Goal: Navigation & Orientation: Find specific page/section

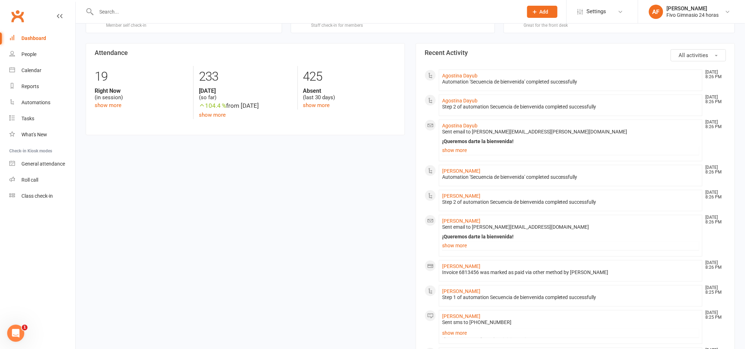
scroll to position [52, 0]
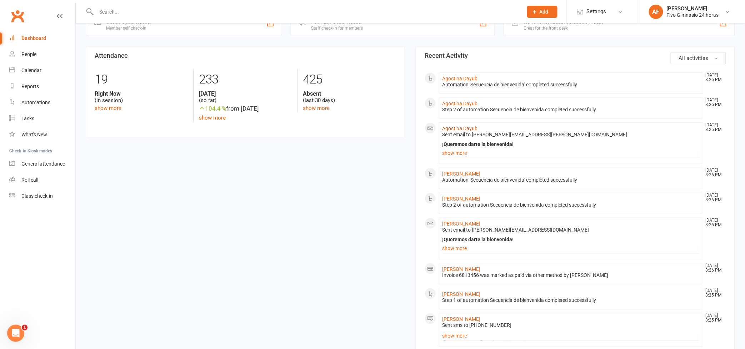
click at [460, 128] on link "Agostina Dayub" at bounding box center [459, 129] width 35 height 6
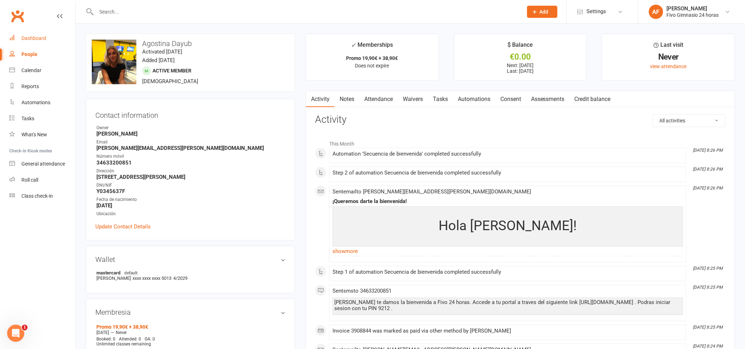
click at [40, 36] on div "Dashboard" at bounding box center [33, 38] width 25 height 6
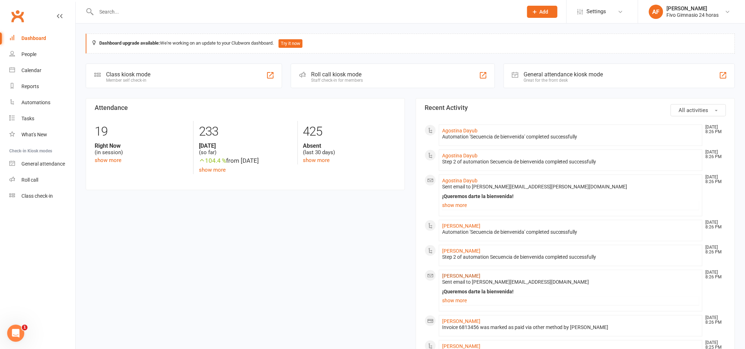
click at [476, 277] on link "[PERSON_NAME]" at bounding box center [461, 276] width 38 height 6
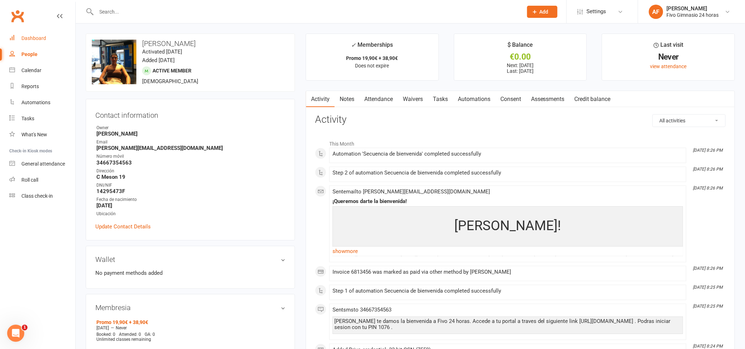
click at [32, 35] on div "Dashboard" at bounding box center [33, 38] width 25 height 6
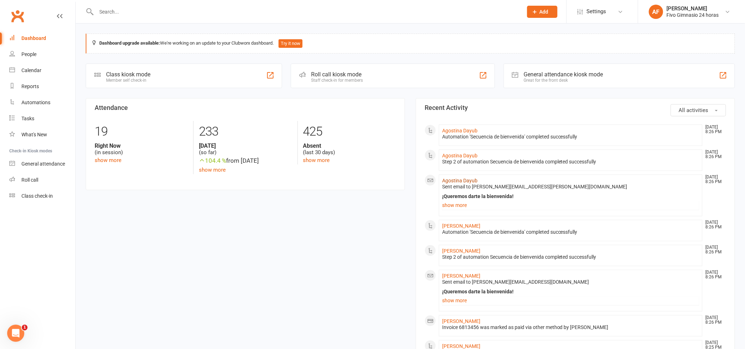
click at [464, 178] on link "Agostina Dayub" at bounding box center [459, 181] width 35 height 6
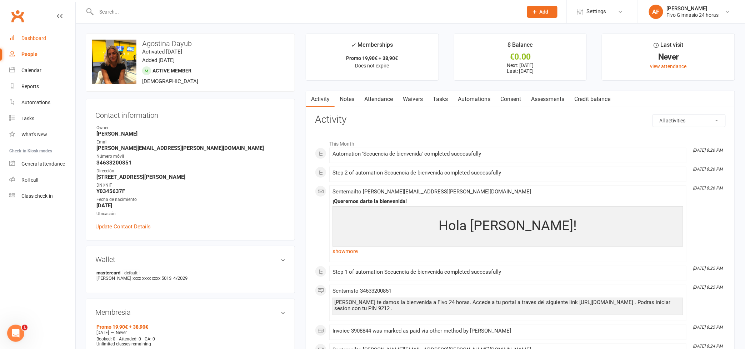
click at [29, 38] on div "Dashboard" at bounding box center [33, 38] width 25 height 6
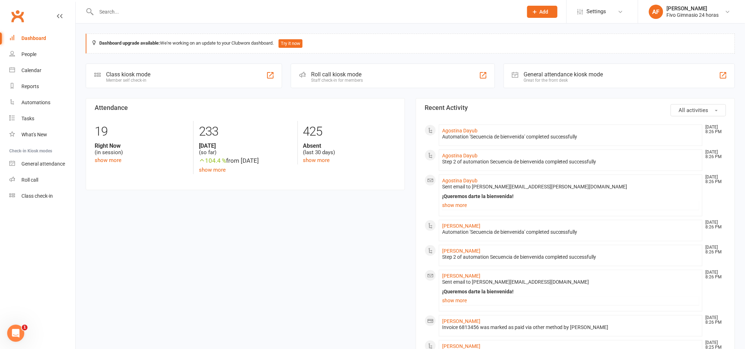
click at [124, 13] on input "text" at bounding box center [306, 12] width 424 height 10
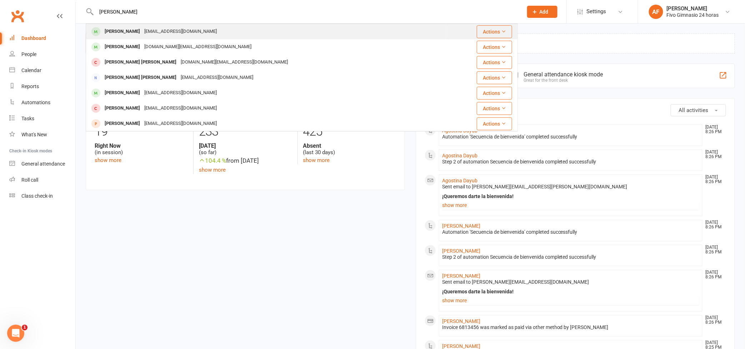
type input "[PERSON_NAME]"
click at [127, 30] on div "[PERSON_NAME]" at bounding box center [122, 31] width 40 height 10
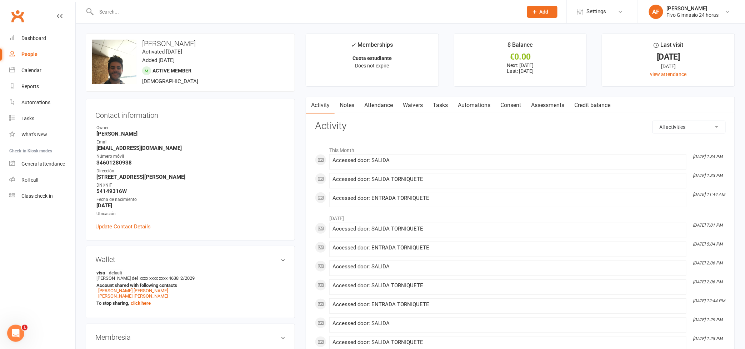
click at [376, 105] on link "Attendance" at bounding box center [378, 105] width 39 height 16
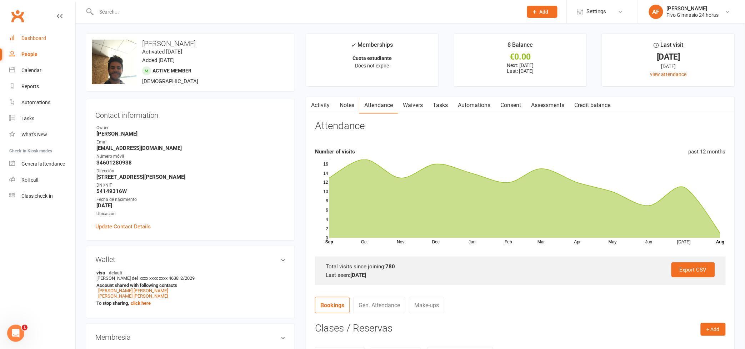
click at [25, 40] on div "Dashboard" at bounding box center [33, 38] width 25 height 6
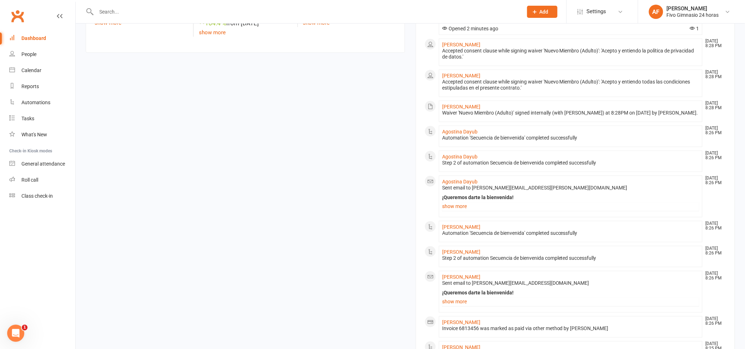
scroll to position [96, 0]
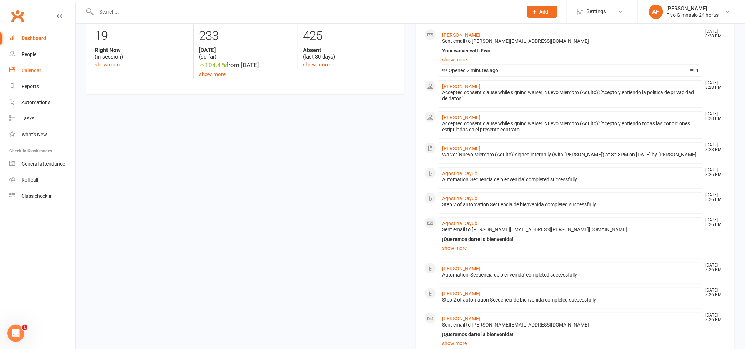
click at [33, 72] on div "Calendar" at bounding box center [31, 70] width 20 height 6
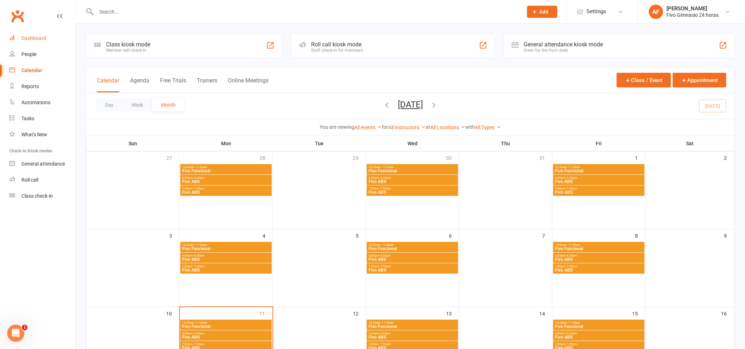
click at [33, 37] on div "Dashboard" at bounding box center [33, 38] width 25 height 6
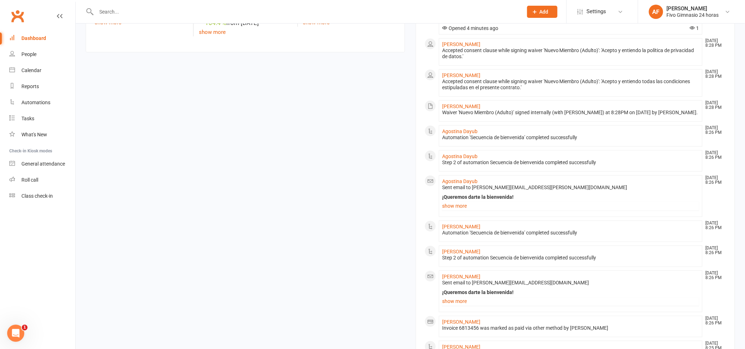
scroll to position [203, 0]
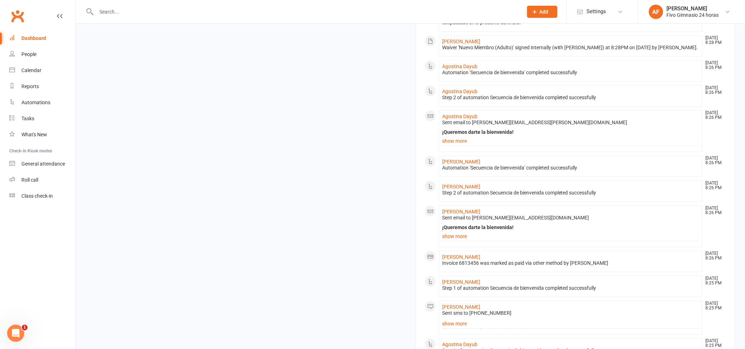
click at [734, 215] on section "All activities Recent Activity [PERSON_NAME] [DATE] 8:28 PM Sent email to [PERS…" at bounding box center [575, 242] width 319 height 694
click at [39, 69] on div "Calendar" at bounding box center [31, 70] width 20 height 6
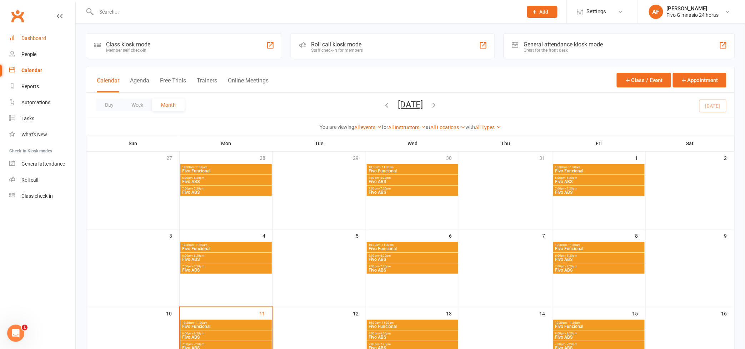
click at [38, 40] on div "Dashboard" at bounding box center [33, 38] width 25 height 6
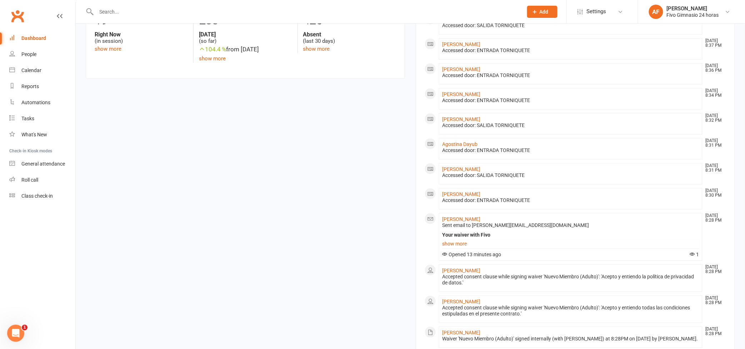
scroll to position [116, 0]
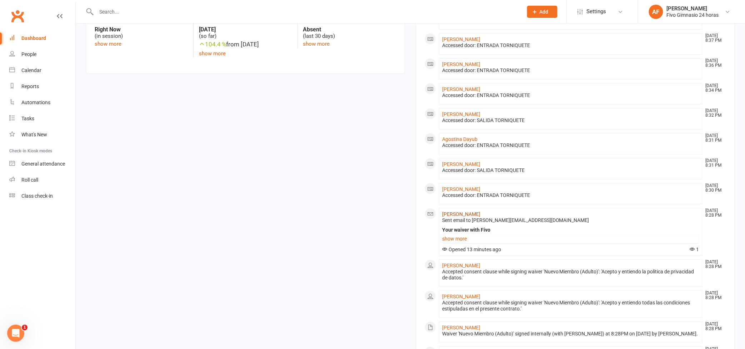
click at [453, 214] on link "[PERSON_NAME]" at bounding box center [461, 214] width 38 height 6
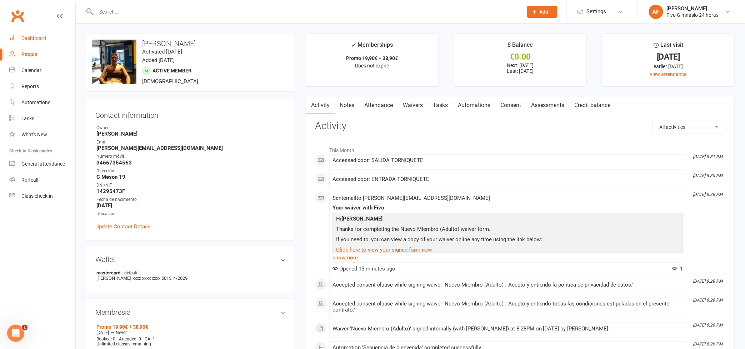
click at [35, 40] on div "Dashboard" at bounding box center [33, 38] width 25 height 6
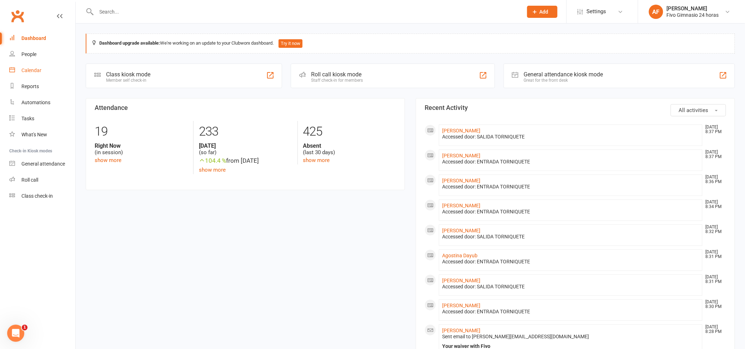
click at [46, 75] on link "Calendar" at bounding box center [42, 70] width 66 height 16
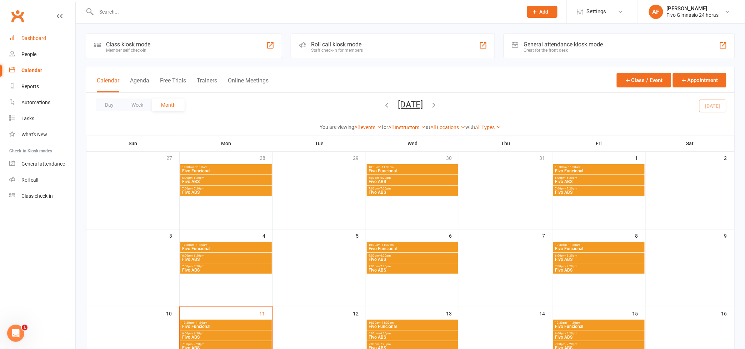
click at [39, 37] on div "Dashboard" at bounding box center [33, 38] width 25 height 6
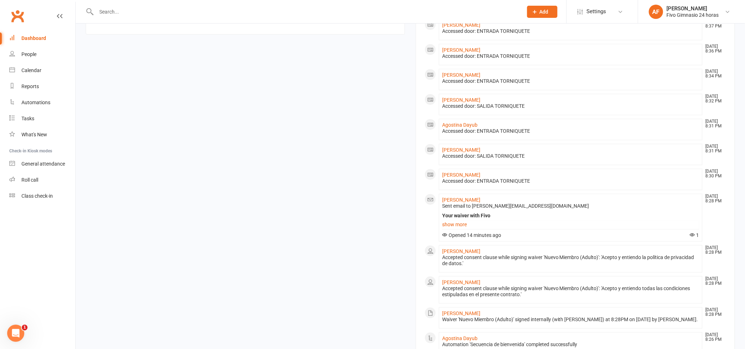
scroll to position [219, 0]
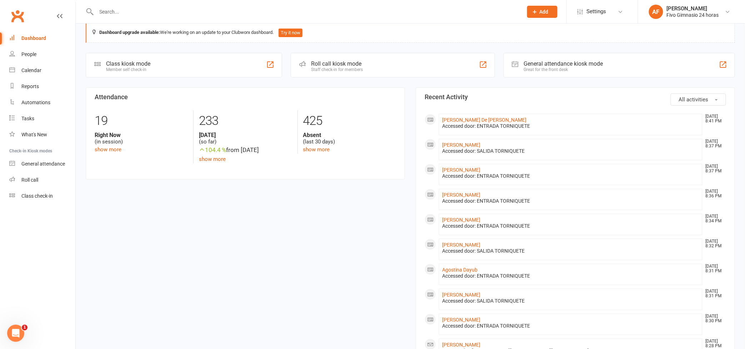
drag, startPoint x: 733, startPoint y: 124, endPoint x: 734, endPoint y: 94, distance: 30.0
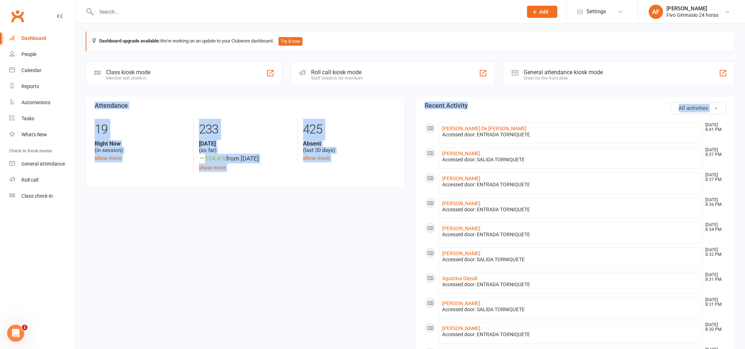
drag, startPoint x: 734, startPoint y: 94, endPoint x: 733, endPoint y: 85, distance: 9.3
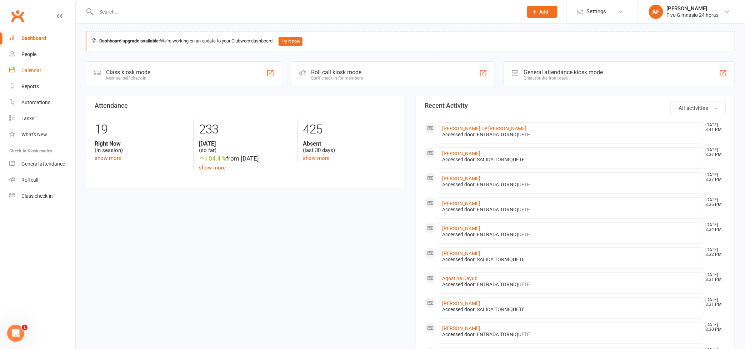
click at [34, 66] on link "Calendar" at bounding box center [42, 70] width 66 height 16
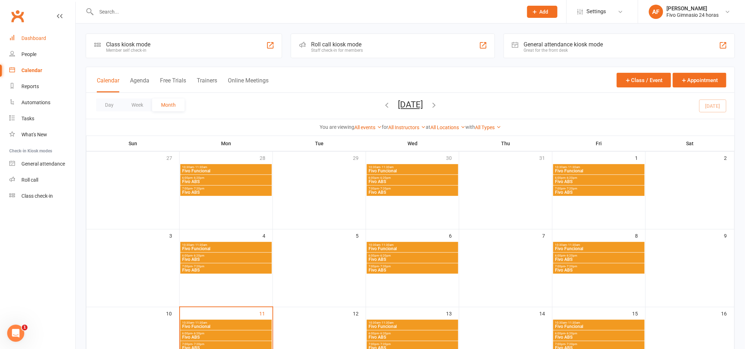
click at [36, 41] on link "Dashboard" at bounding box center [42, 38] width 66 height 16
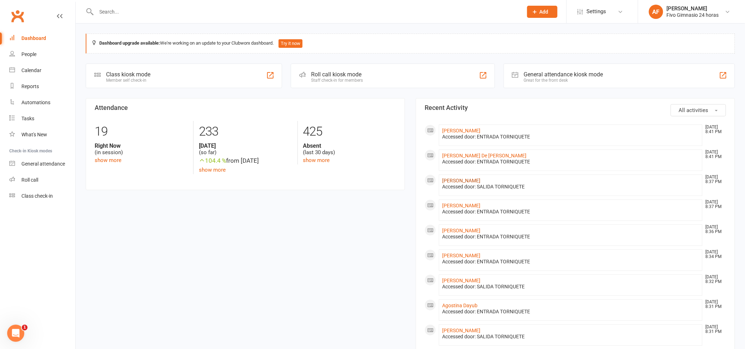
click at [457, 183] on link "[PERSON_NAME]" at bounding box center [461, 181] width 38 height 6
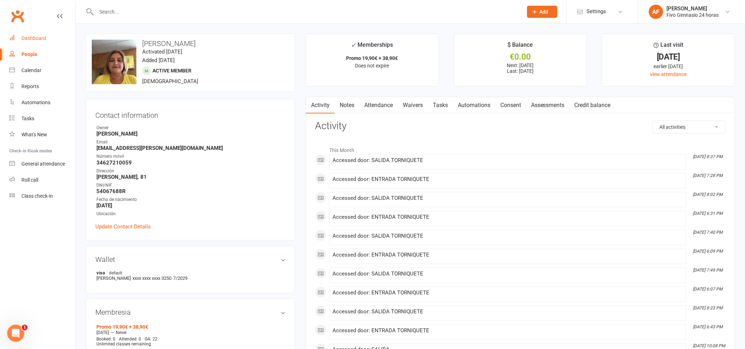
click at [28, 36] on div "Dashboard" at bounding box center [33, 38] width 25 height 6
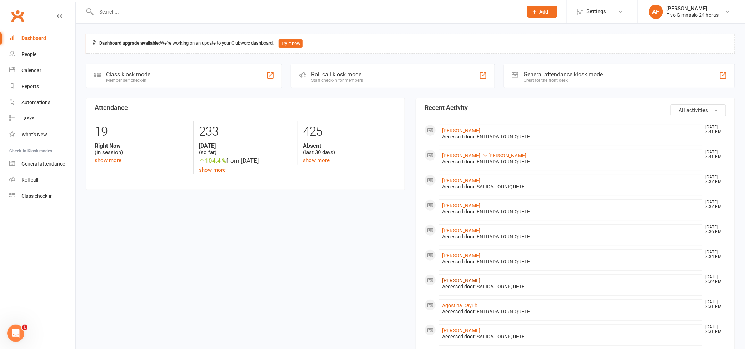
click at [480, 281] on link "[PERSON_NAME]" at bounding box center [461, 281] width 38 height 6
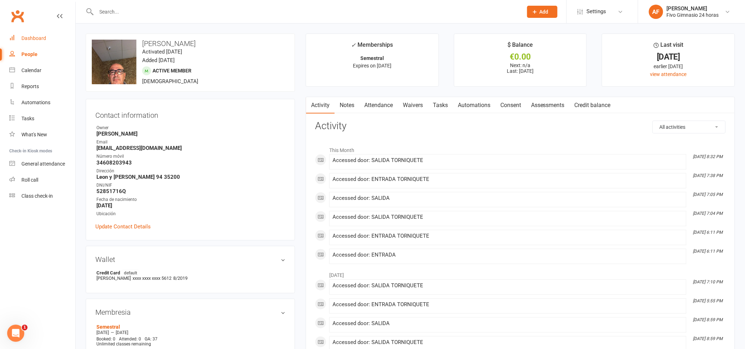
click at [29, 36] on div "Dashboard" at bounding box center [33, 38] width 25 height 6
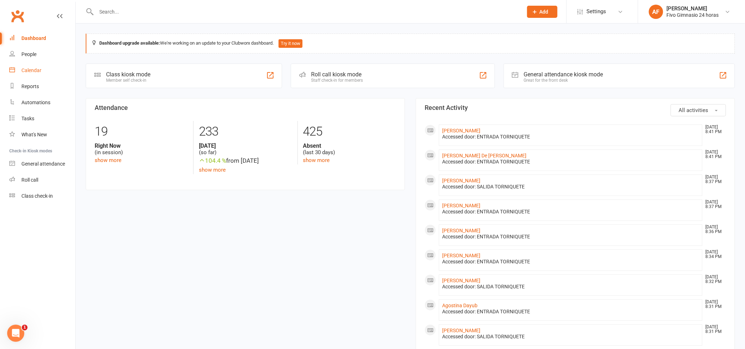
click at [35, 69] on div "Calendar" at bounding box center [31, 70] width 20 height 6
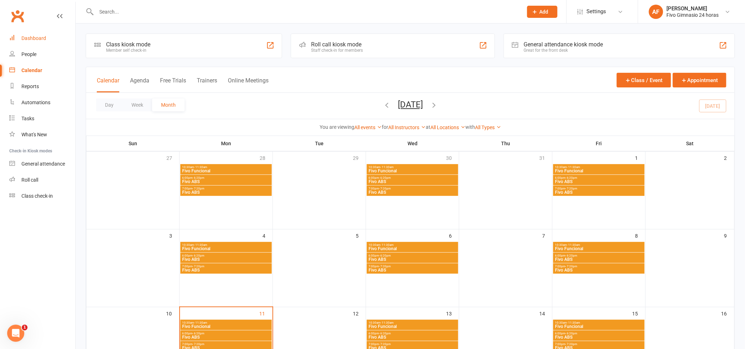
click at [35, 41] on link "Dashboard" at bounding box center [42, 38] width 66 height 16
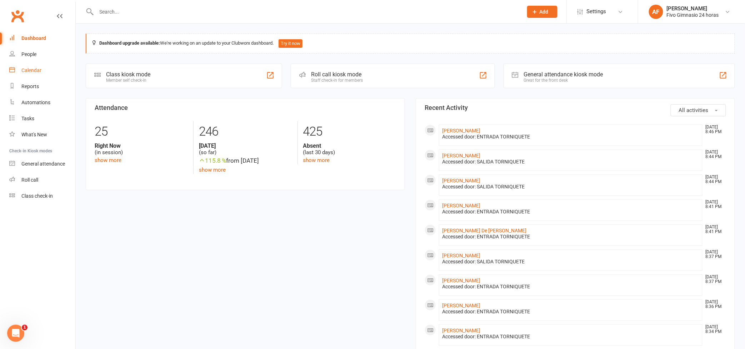
click at [28, 74] on link "Calendar" at bounding box center [42, 70] width 66 height 16
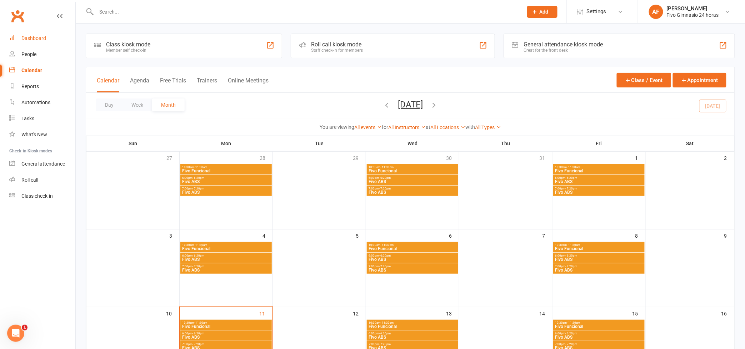
click at [43, 40] on div "Dashboard" at bounding box center [33, 38] width 25 height 6
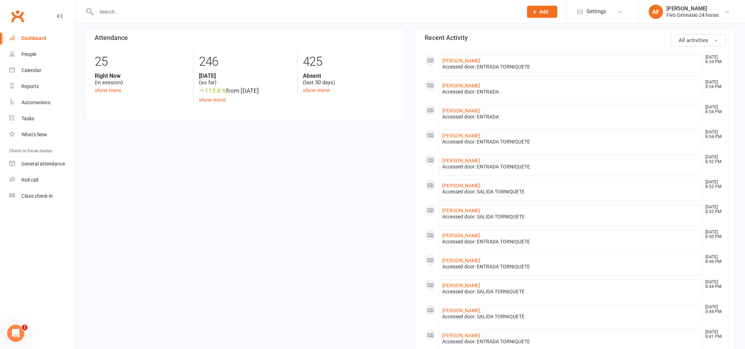
scroll to position [97, 0]
